Goal: Navigation & Orientation: Find specific page/section

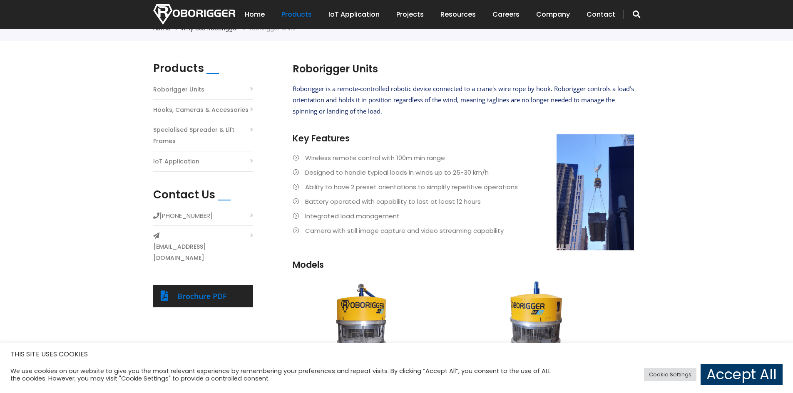
scroll to position [42, 0]
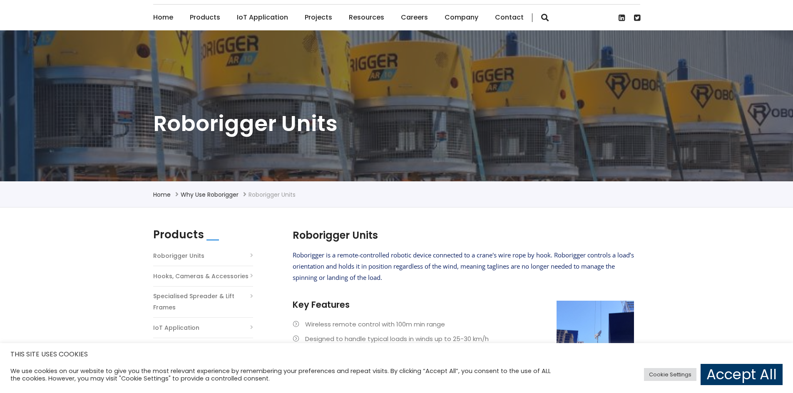
click at [314, 15] on link "Projects" at bounding box center [318, 18] width 27 height 26
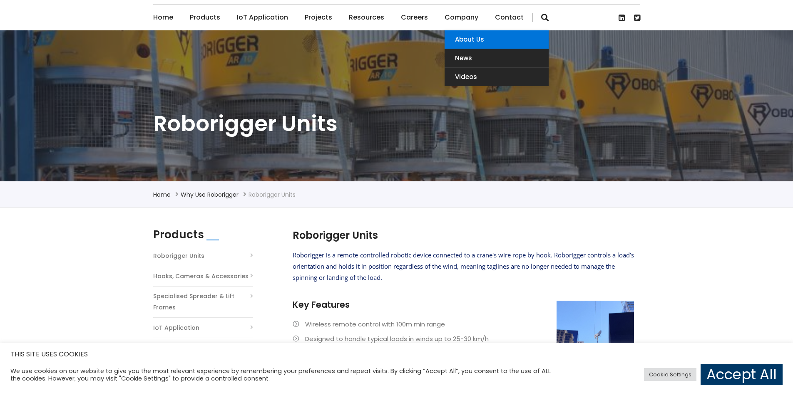
click at [458, 37] on link "About Us" at bounding box center [496, 39] width 104 height 18
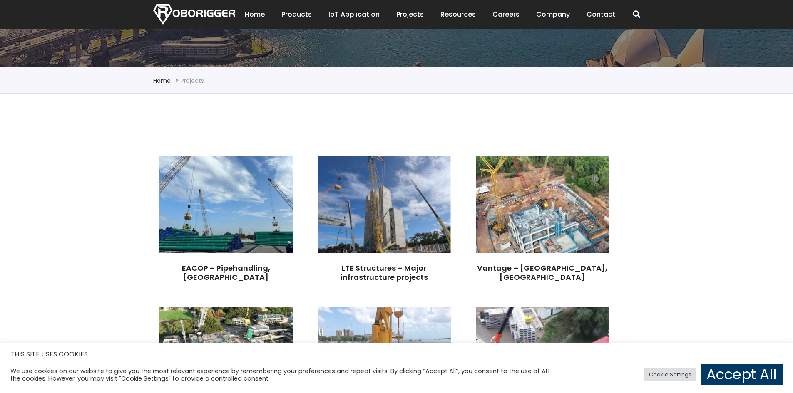
scroll to position [166, 0]
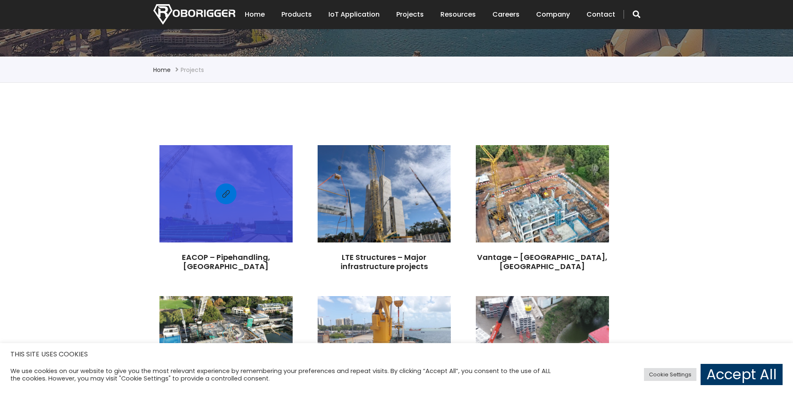
click at [219, 222] on div at bounding box center [225, 193] width 133 height 89
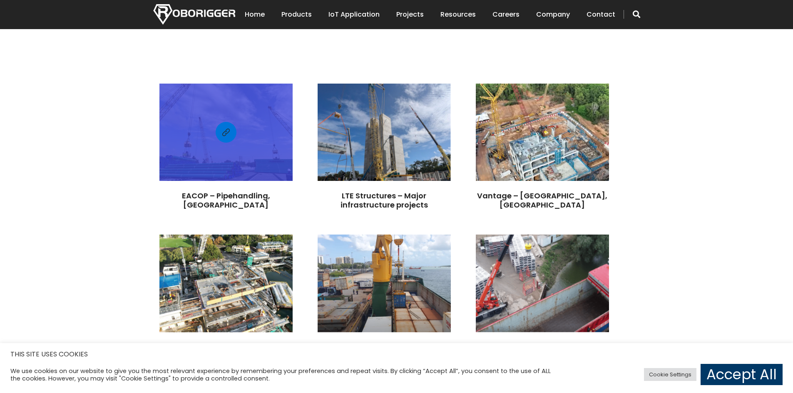
scroll to position [250, 0]
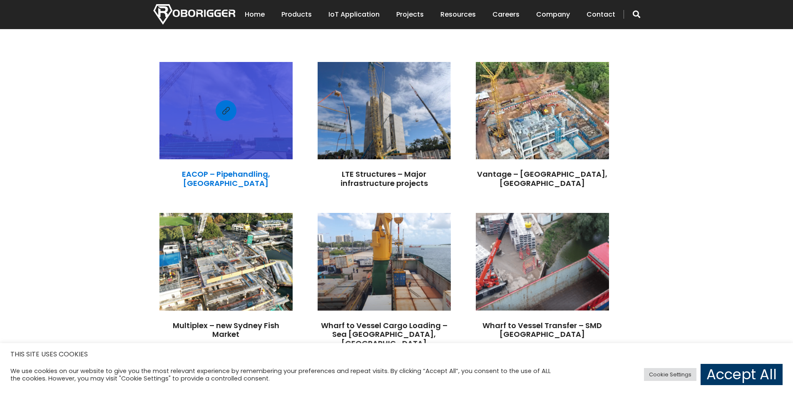
click at [228, 176] on link "EACOP – Pipehandling, Tanzania" at bounding box center [226, 179] width 88 height 20
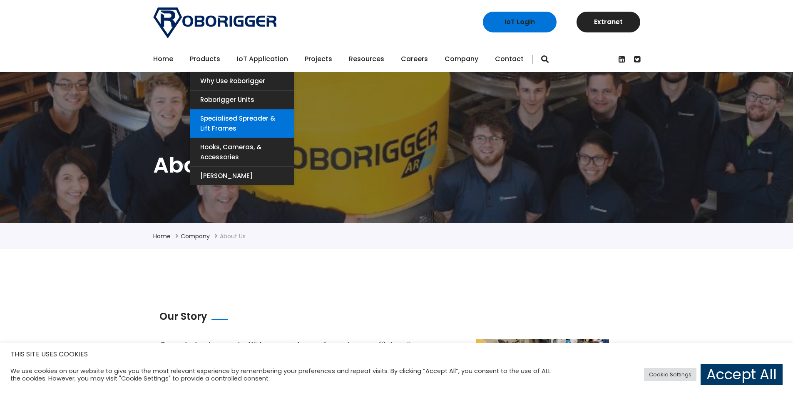
click at [213, 122] on link "Specialised Spreader & Lift Frames" at bounding box center [242, 123] width 104 height 28
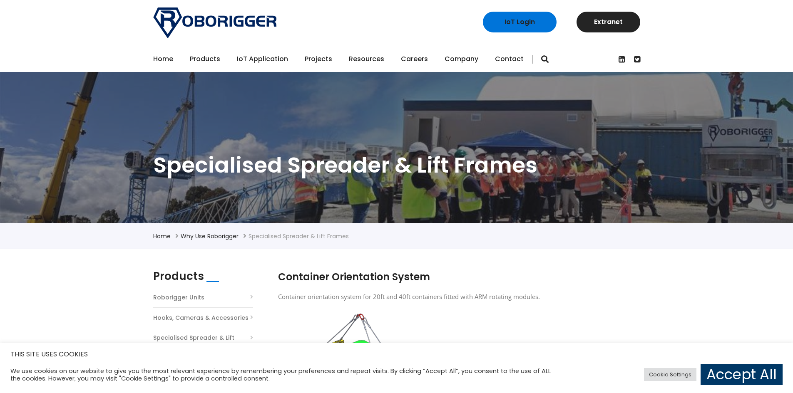
click at [167, 57] on link "Home" at bounding box center [163, 59] width 20 height 26
